Goal: Task Accomplishment & Management: Manage account settings

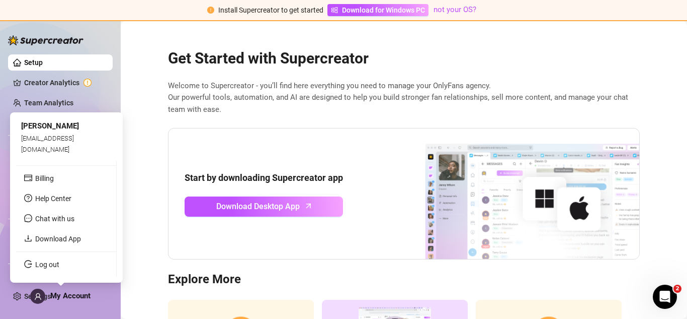
click at [80, 298] on span "My Account" at bounding box center [70, 295] width 40 height 9
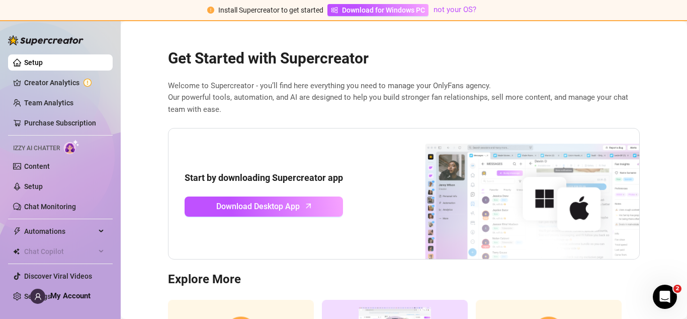
click at [75, 289] on div "My Account" at bounding box center [60, 295] width 60 height 15
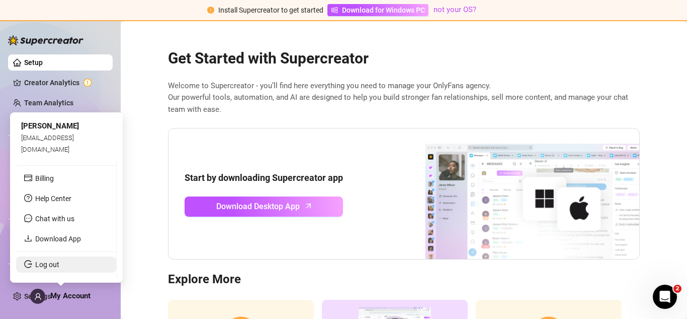
click at [59, 267] on link "Log out" at bounding box center [47, 264] width 24 height 8
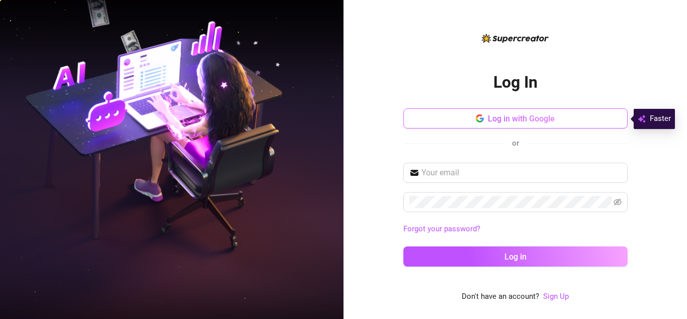
click at [503, 125] on button "Log in with Google" at bounding box center [516, 118] width 224 height 20
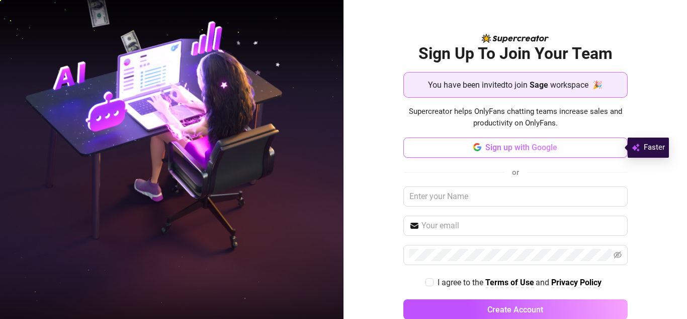
click at [496, 151] on span "Sign up with Google" at bounding box center [522, 147] width 72 height 10
